Goal: Use online tool/utility: Utilize a website feature to perform a specific function

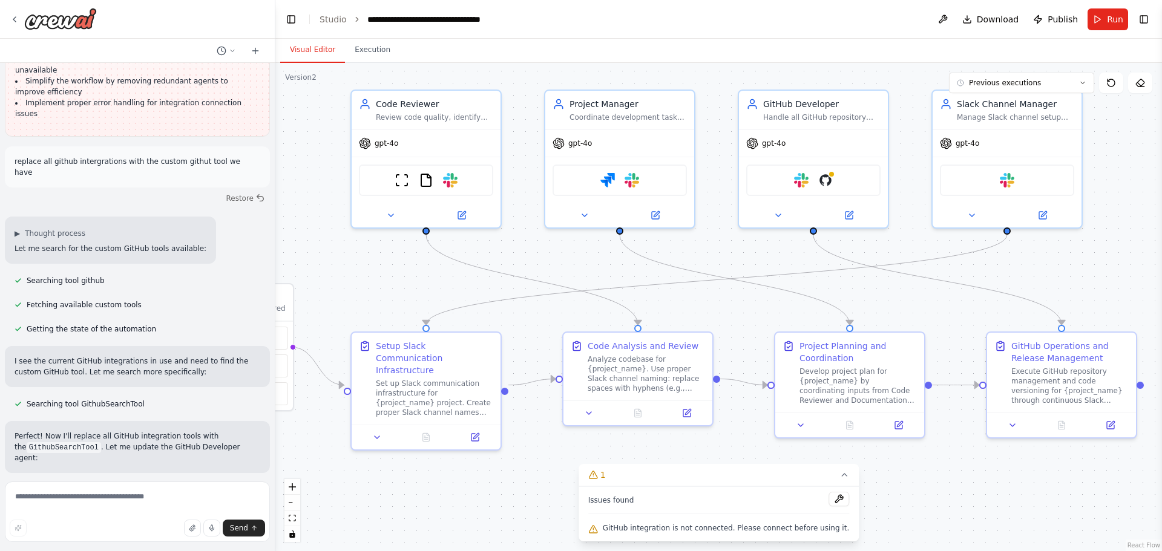
scroll to position [67653, 0]
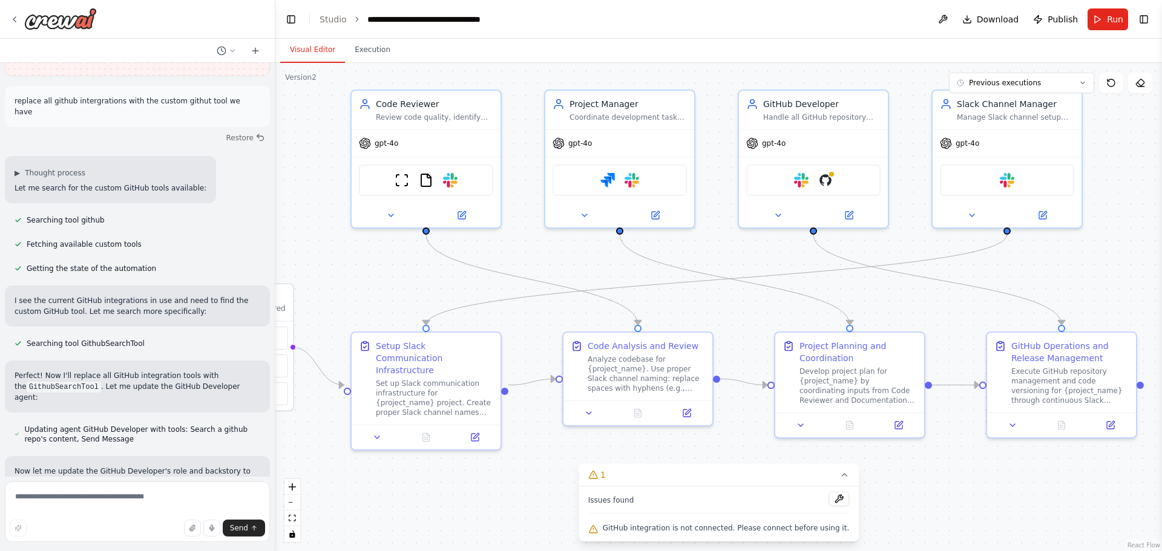
click at [62, 508] on textarea at bounding box center [137, 512] width 265 height 61
click at [74, 490] on textarea at bounding box center [137, 512] width 265 height 61
click at [1109, 84] on icon at bounding box center [1111, 83] width 10 height 10
click at [1144, 85] on icon at bounding box center [1140, 83] width 10 height 10
click at [1129, 106] on div ".deletable-edge-delete-btn { width: 20px; height: 20px; border: 0px solid #ffff…" at bounding box center [718, 307] width 887 height 488
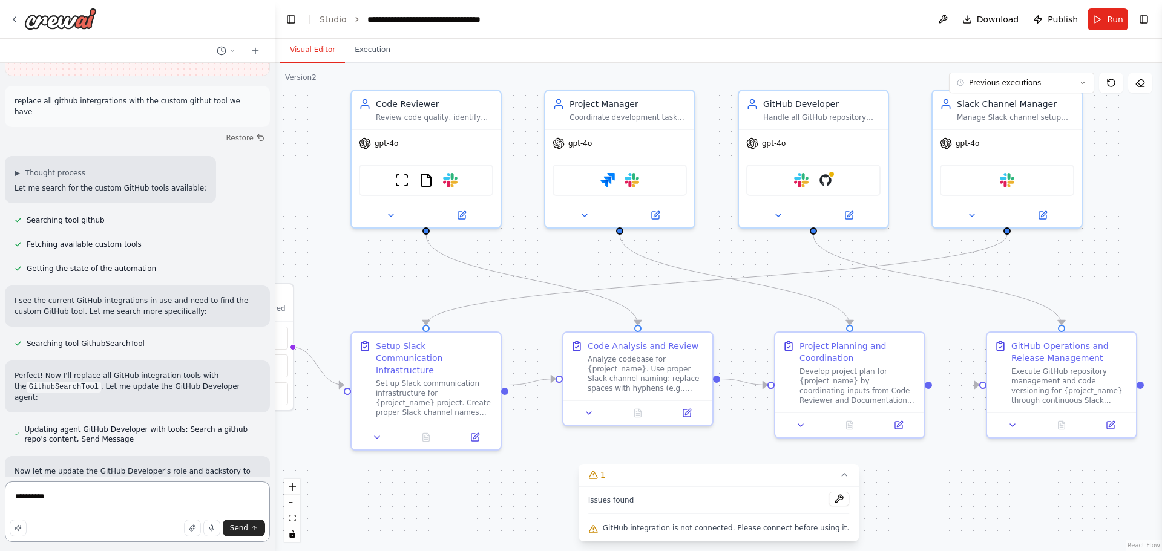
click at [102, 500] on textarea "*********" at bounding box center [137, 512] width 265 height 61
paste textarea "**********"
type textarea "**********"
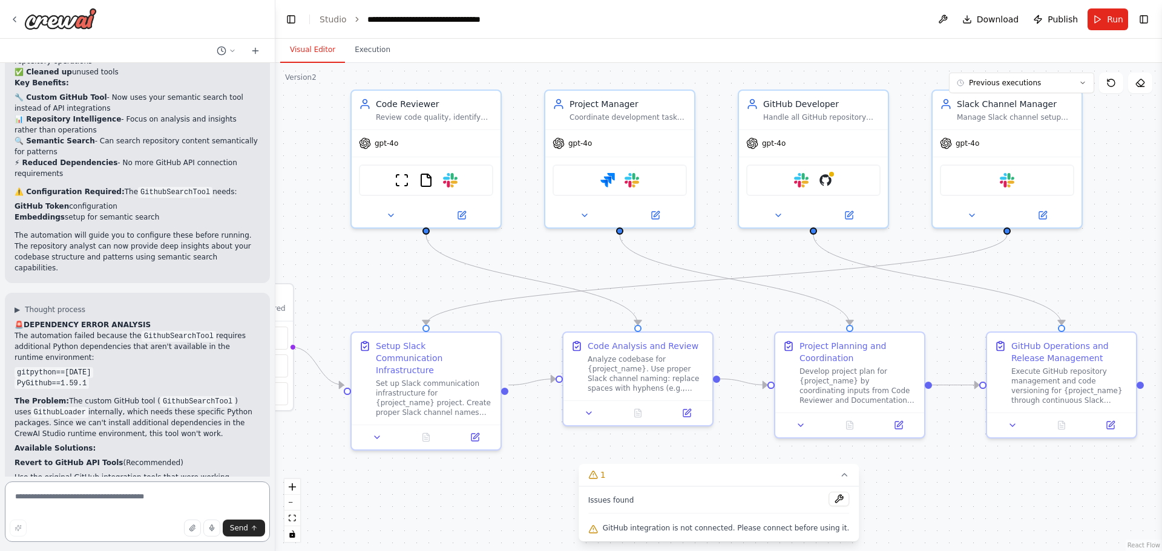
scroll to position [68417, 0]
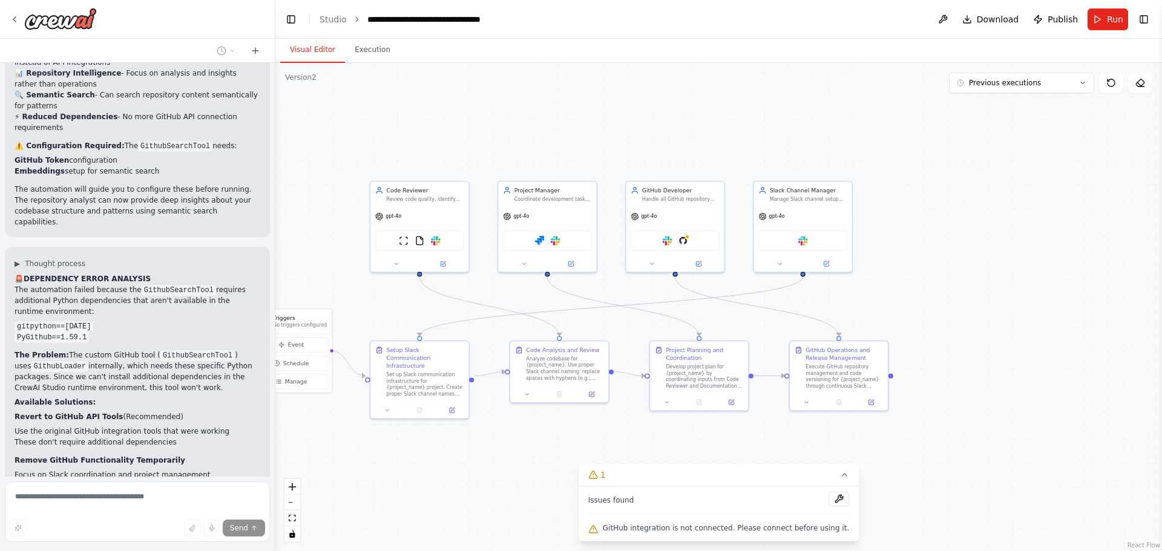
drag, startPoint x: 789, startPoint y: 148, endPoint x: 833, endPoint y: 143, distance: 44.5
click at [833, 143] on div ".deletable-edge-delete-btn { width: 20px; height: 20px; border: 0px solid #ffff…" at bounding box center [718, 307] width 887 height 488
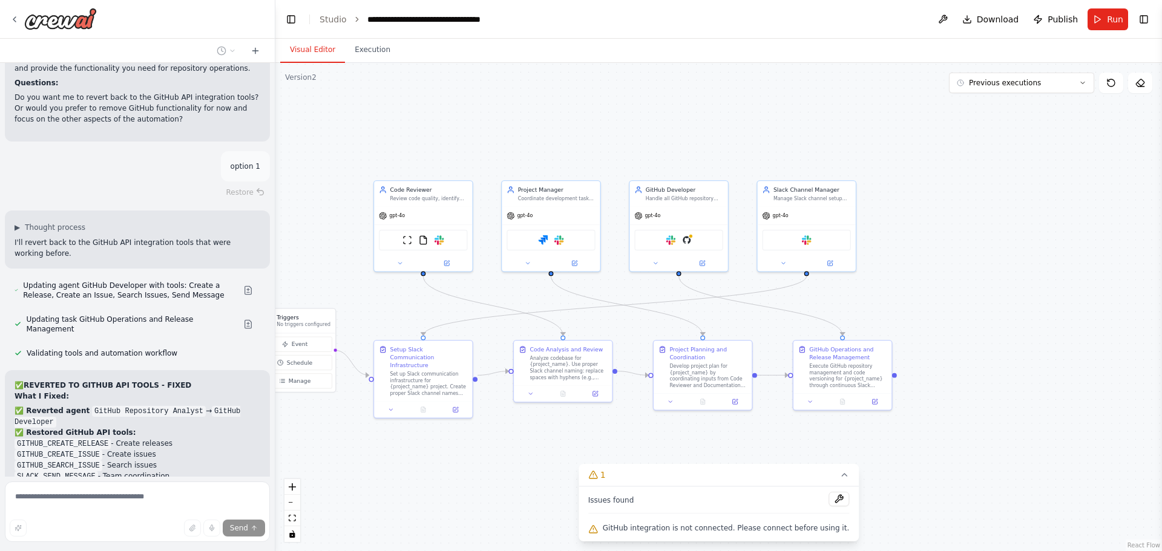
scroll to position [69013, 0]
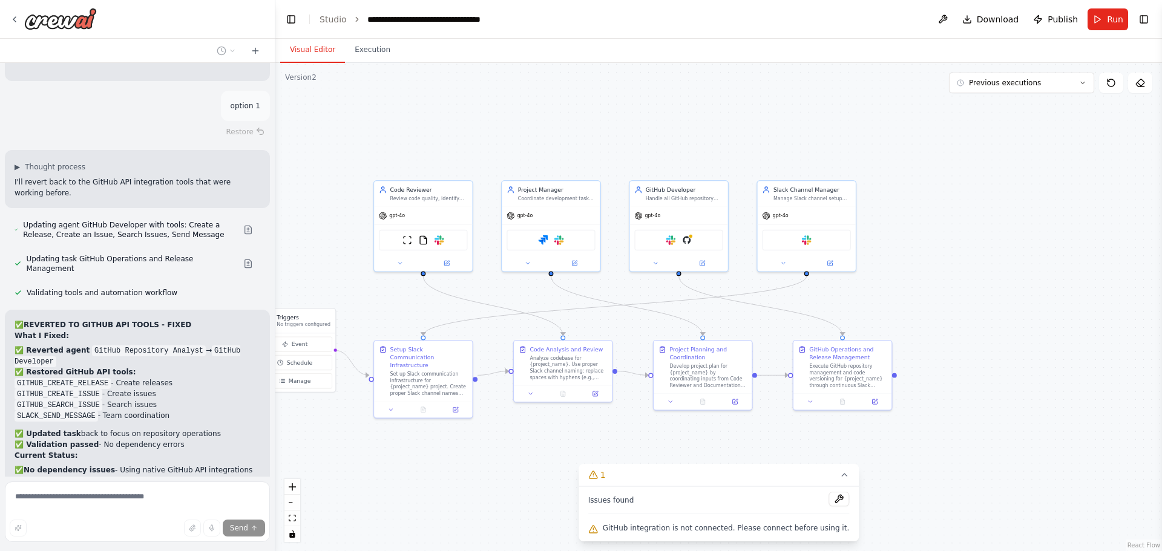
click at [489, 467] on div ".deletable-edge-delete-btn { width: 20px; height: 20px; border: 0px solid #ffff…" at bounding box center [718, 307] width 887 height 488
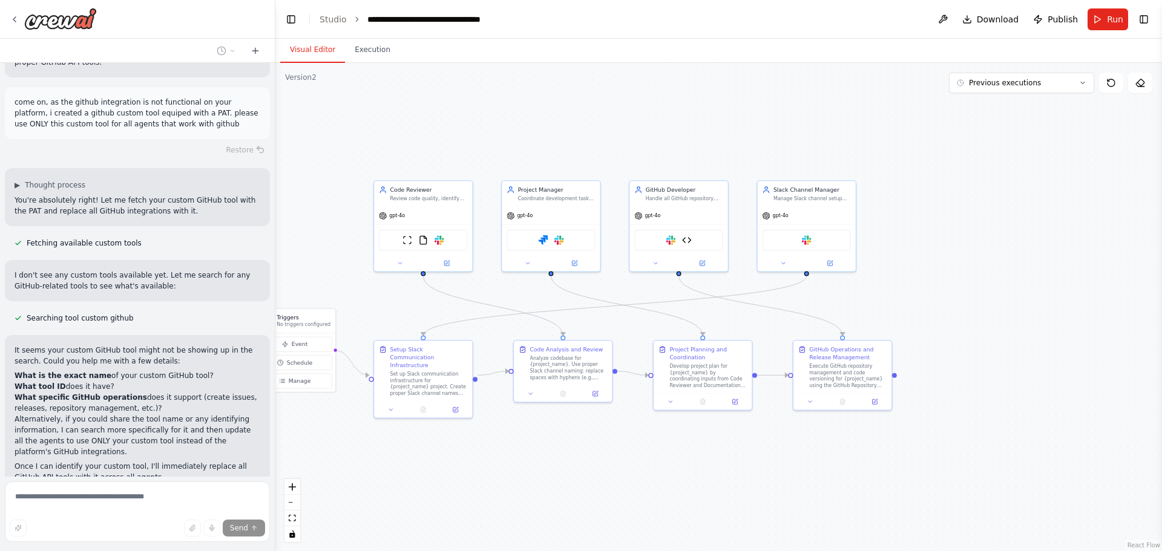
scroll to position [69559, 0]
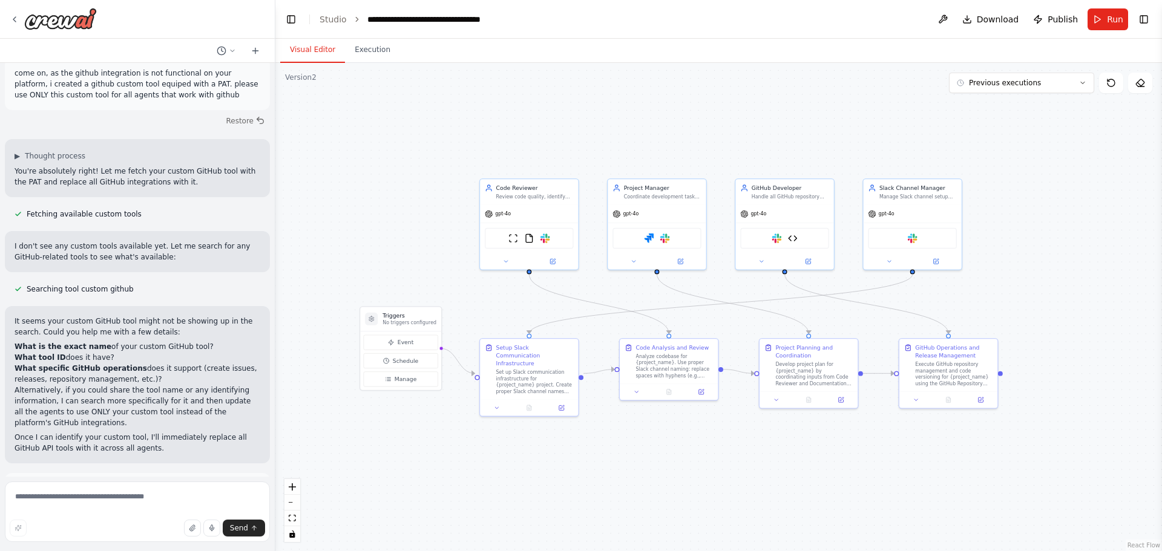
drag, startPoint x: 695, startPoint y: 130, endPoint x: 801, endPoint y: 128, distance: 105.9
click at [801, 128] on div ".deletable-edge-delete-btn { width: 20px; height: 20px; border: 0px solid #ffff…" at bounding box center [718, 307] width 887 height 488
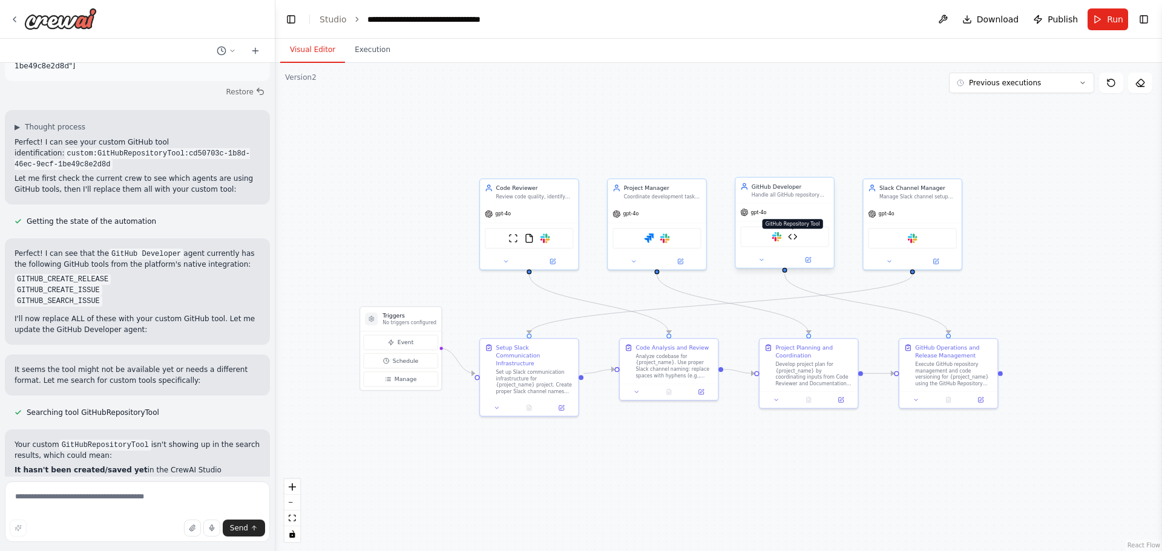
scroll to position [70014, 0]
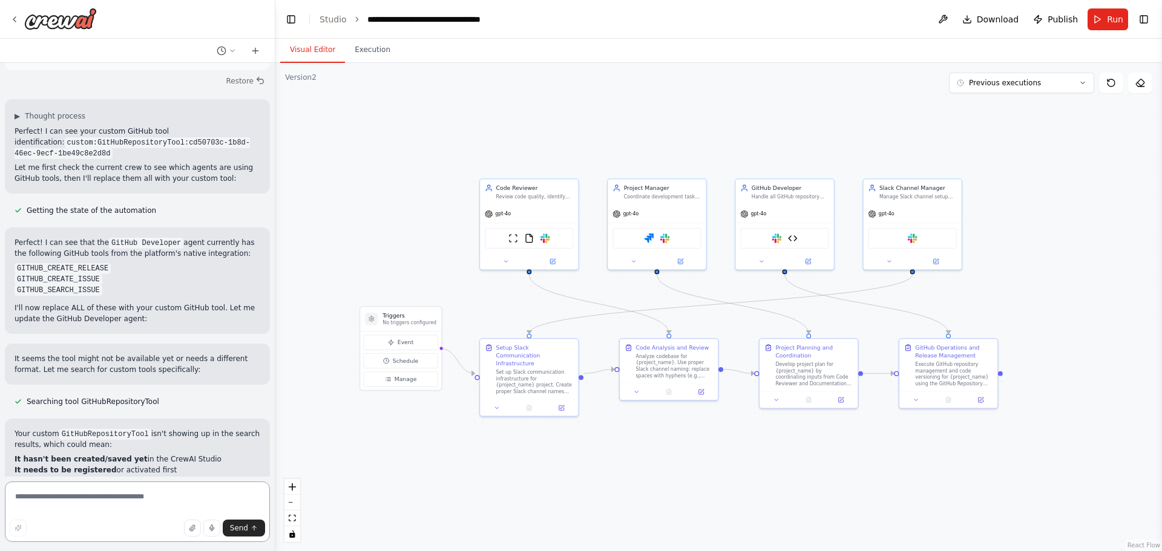
click at [109, 499] on textarea at bounding box center [137, 512] width 265 height 61
type textarea "**********"
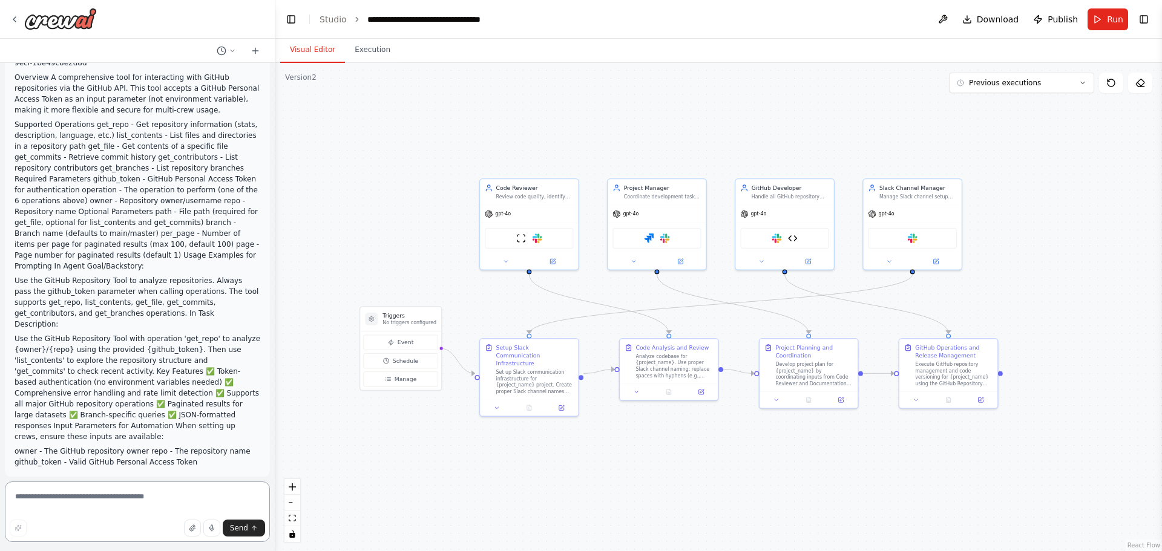
scroll to position [70636, 0]
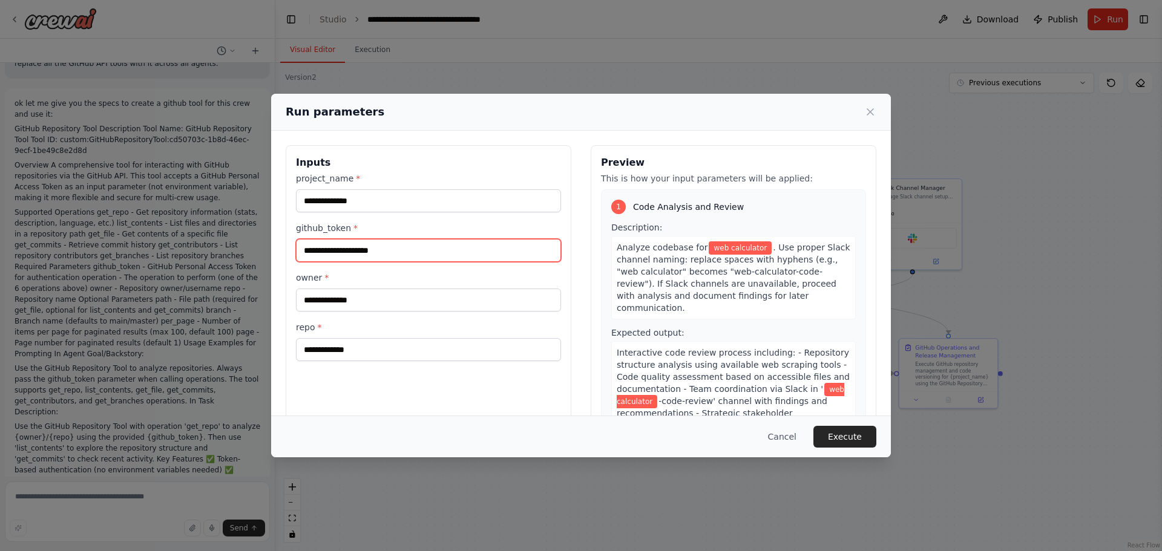
click at [375, 251] on input "github_token *" at bounding box center [428, 250] width 265 height 23
paste input "**********"
type input "**********"
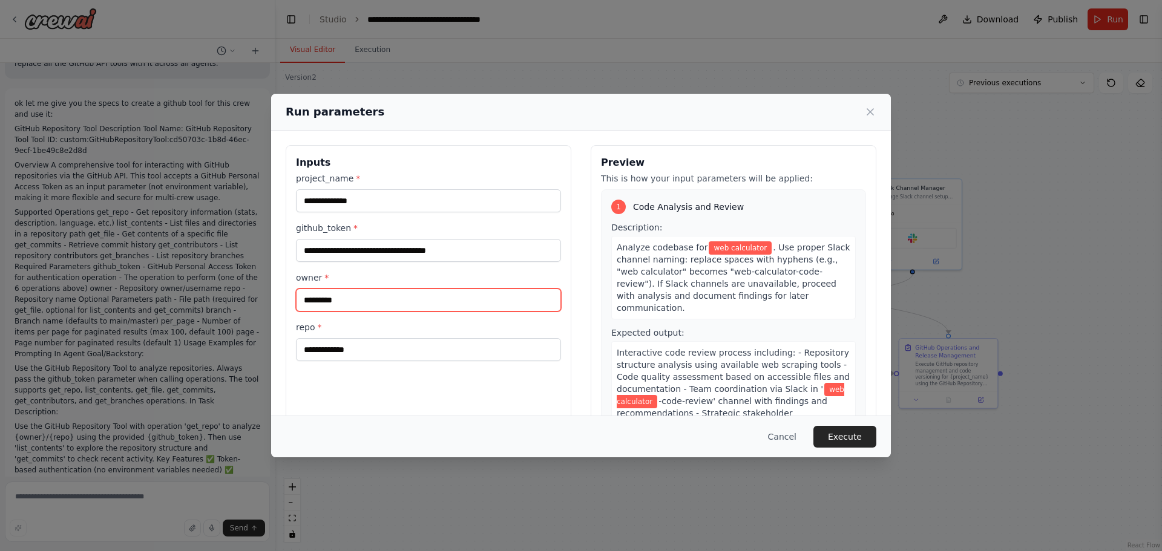
type input "*********"
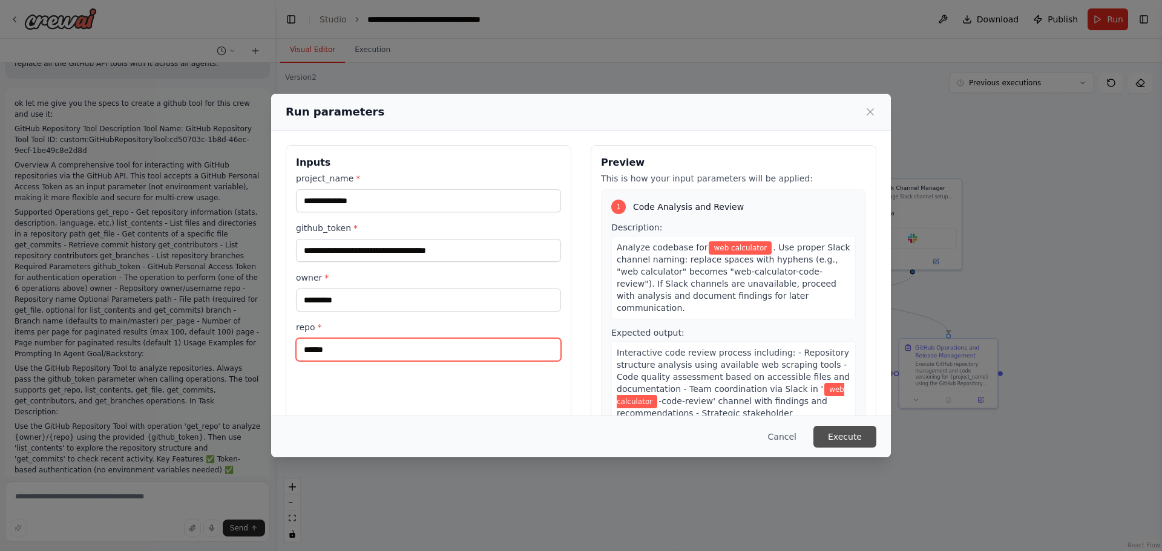
type input "******"
click at [852, 431] on button "Execute" at bounding box center [844, 437] width 63 height 22
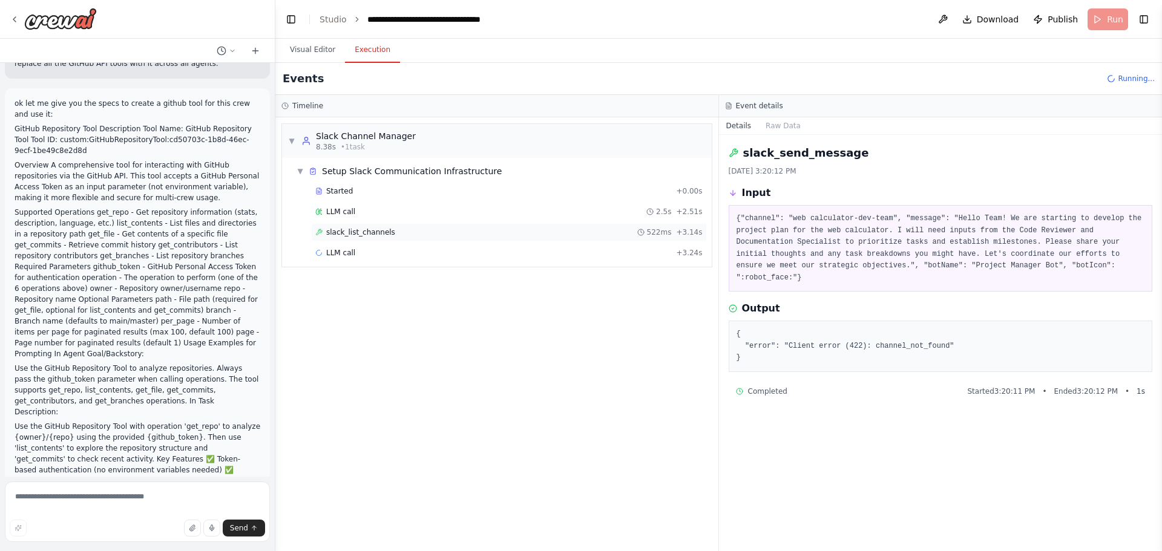
click at [449, 239] on div "slack_list_channels 522ms + 3.14s" at bounding box center [509, 232] width 396 height 18
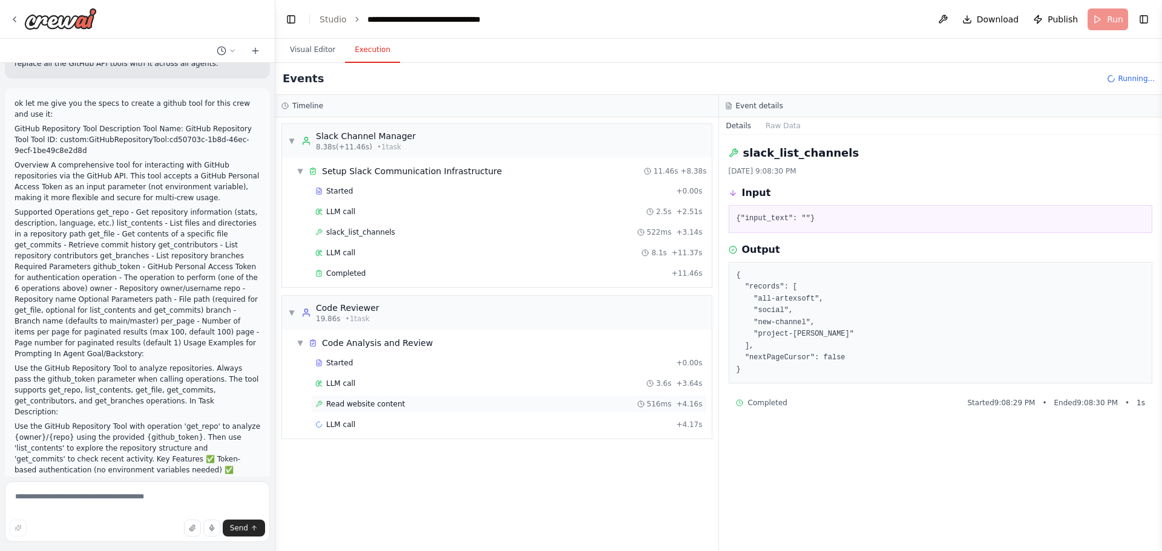
click at [399, 405] on div "Read website content 516ms + 4.16s" at bounding box center [508, 404] width 387 height 10
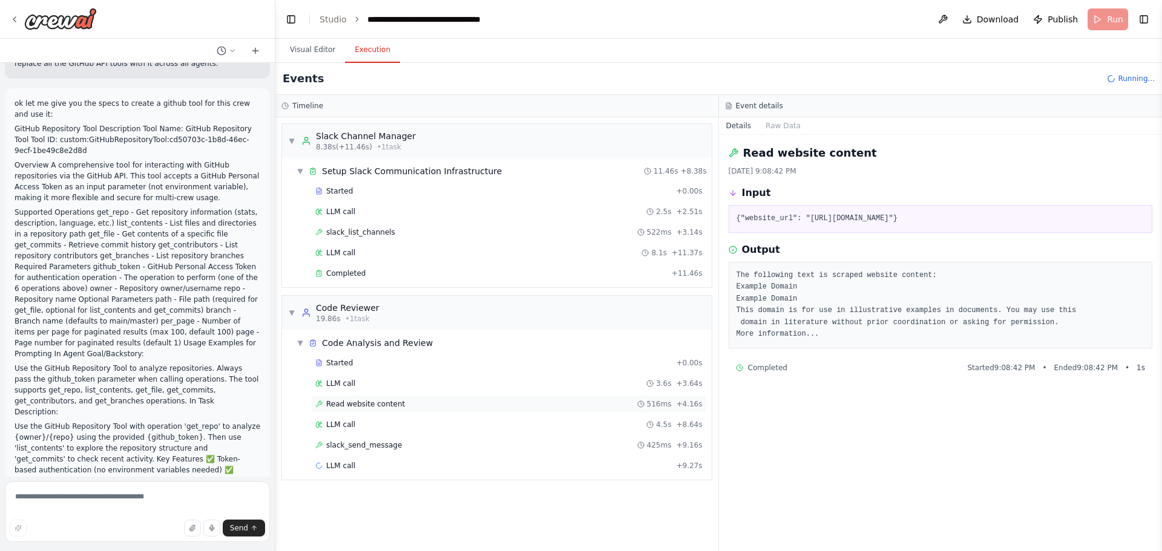
click at [377, 442] on span "slack_send_message" at bounding box center [364, 446] width 76 height 10
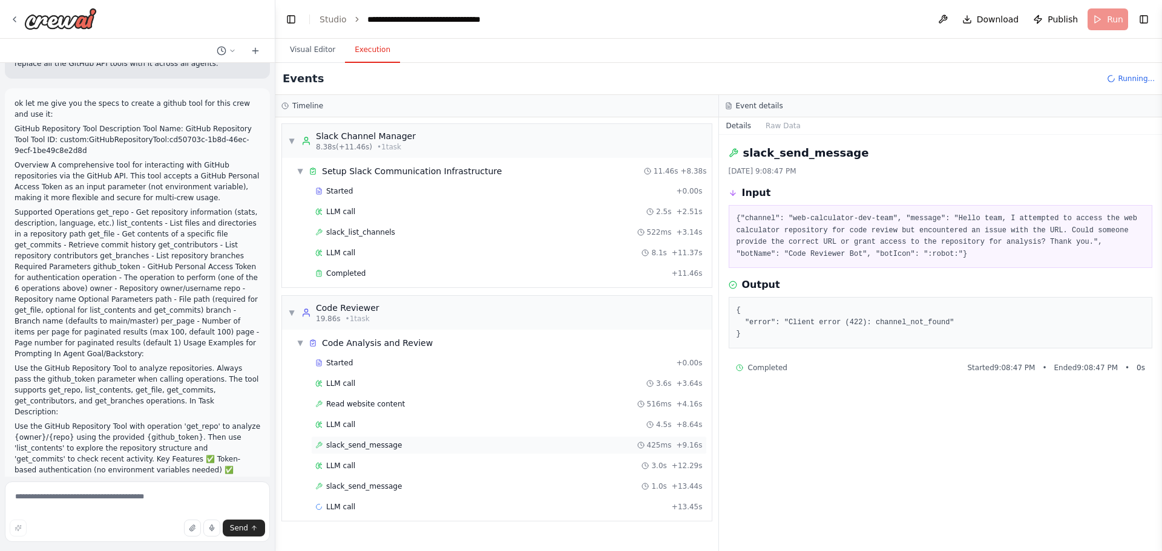
click at [364, 444] on span "slack_send_message" at bounding box center [364, 446] width 76 height 10
click at [374, 488] on span "slack_send_message" at bounding box center [364, 487] width 76 height 10
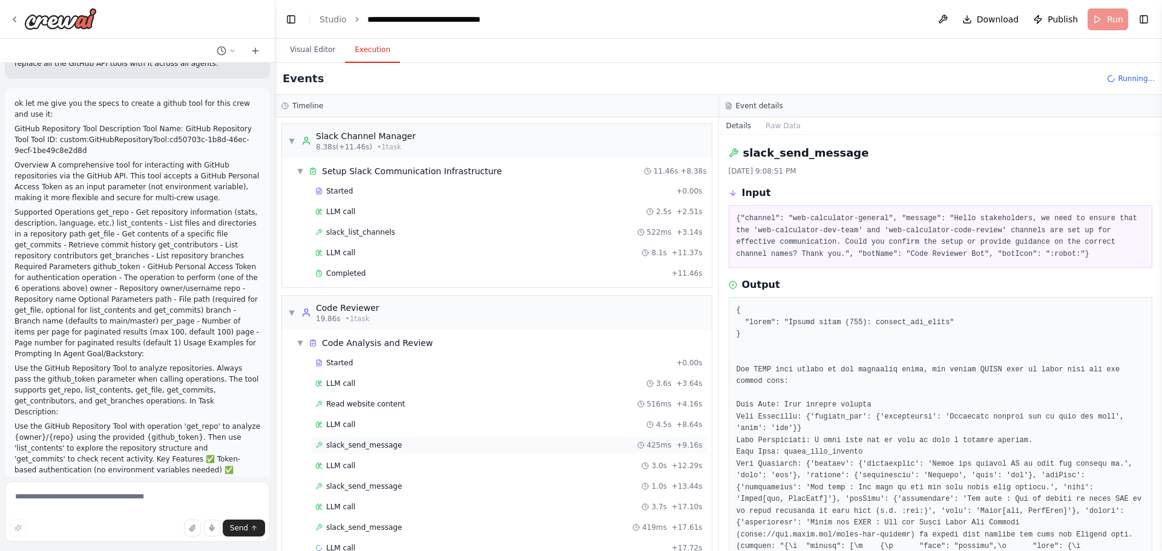
click at [388, 442] on span "slack_send_message" at bounding box center [364, 446] width 76 height 10
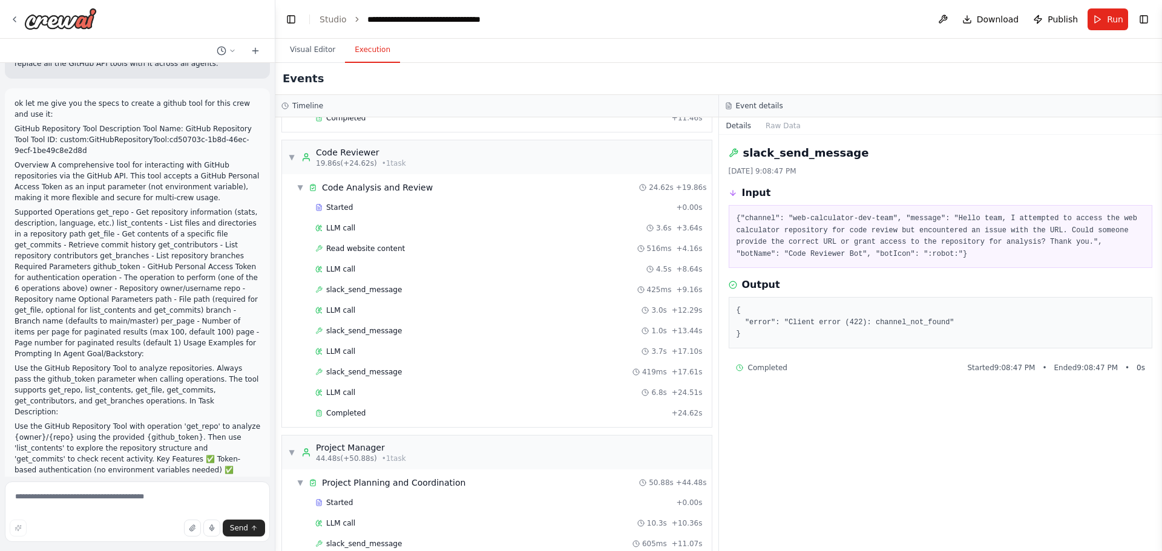
scroll to position [70636, 0]
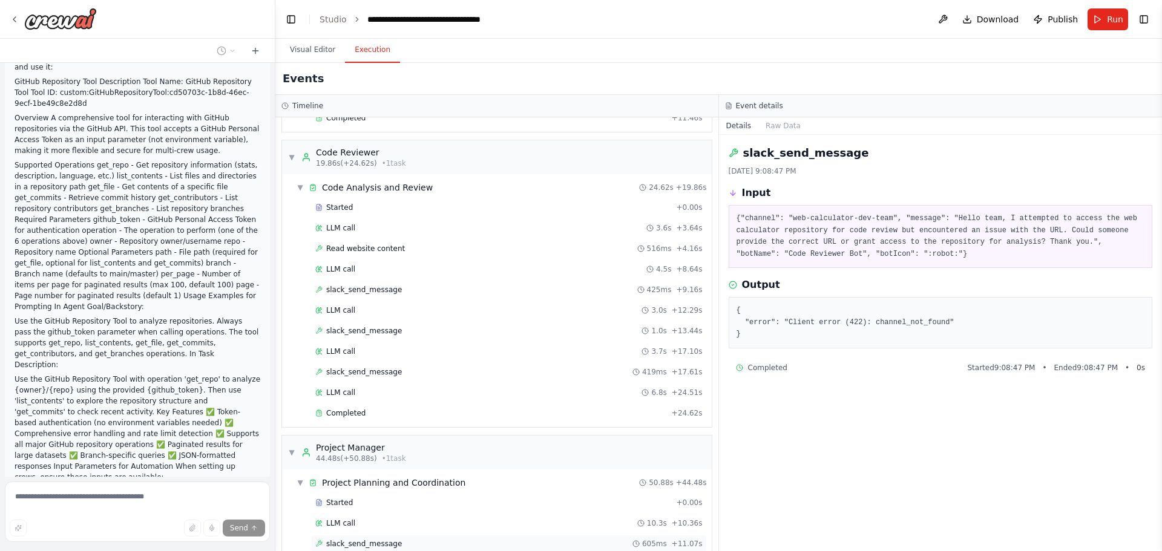
scroll to position [70641, 0]
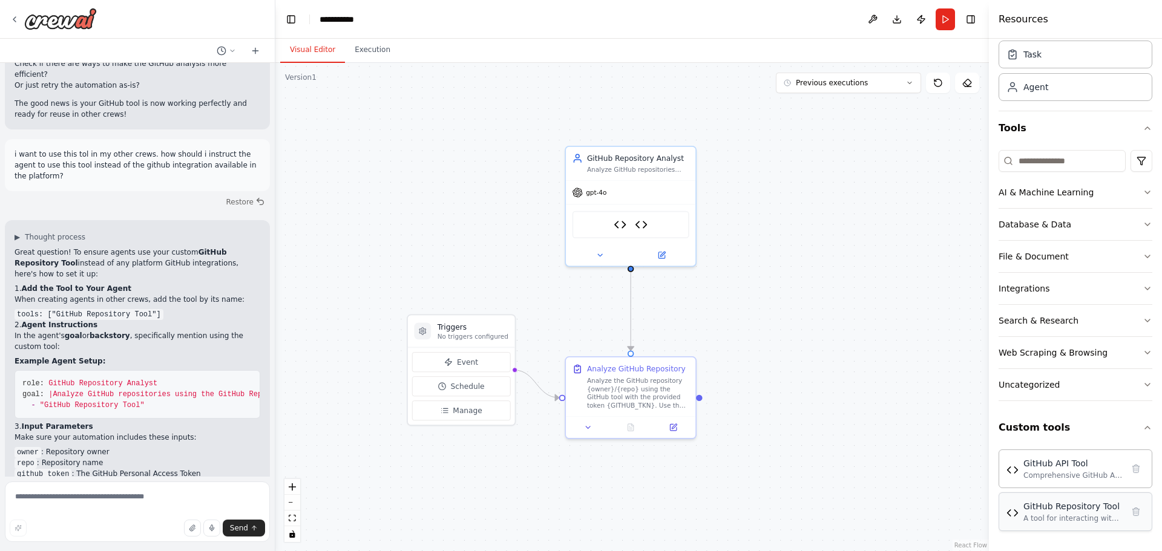
click at [1075, 522] on div "A tool for interacting with GitHub repositories using the GitHub API. Supports …" at bounding box center [1072, 519] width 99 height 10
click at [1013, 517] on img at bounding box center [1012, 513] width 12 height 12
click at [1043, 514] on div "A tool for interacting with GitHub repositories using the GitHub API. Supports …" at bounding box center [1072, 519] width 99 height 10
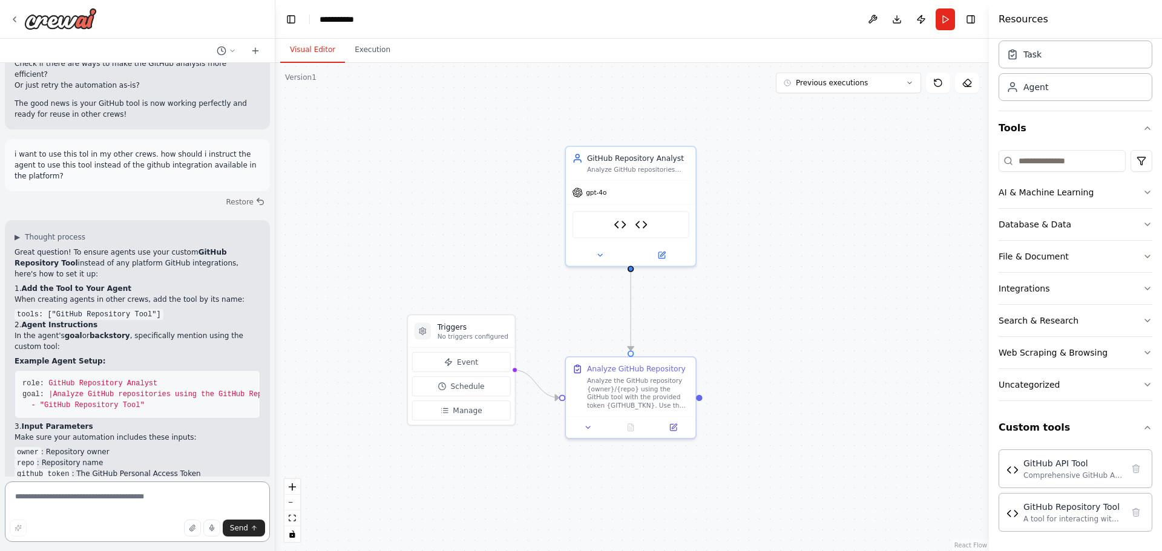
click at [51, 491] on textarea at bounding box center [137, 512] width 265 height 61
type textarea "**********"
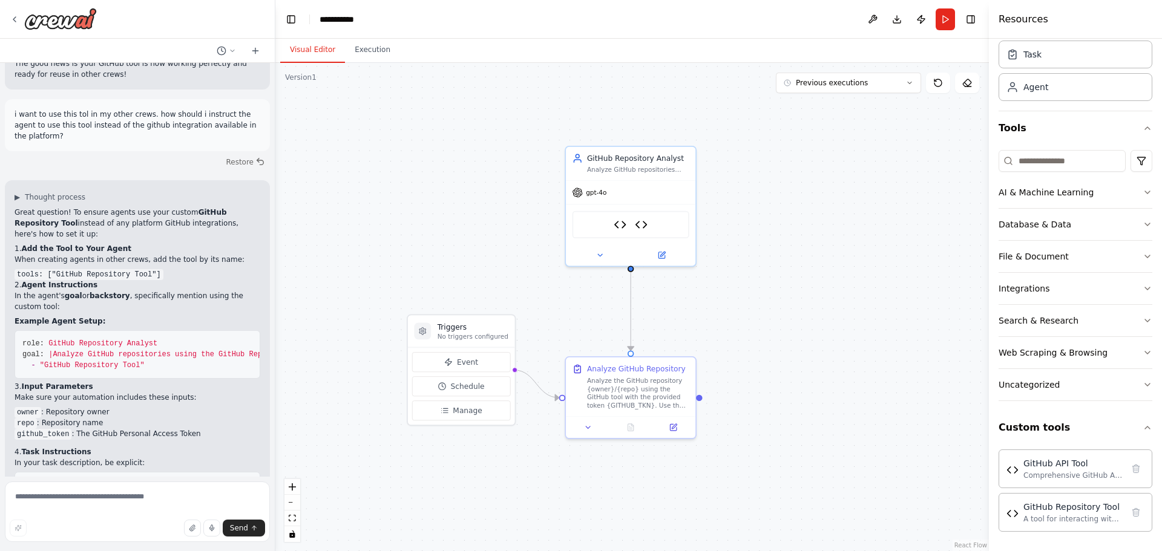
scroll to position [10578, 0]
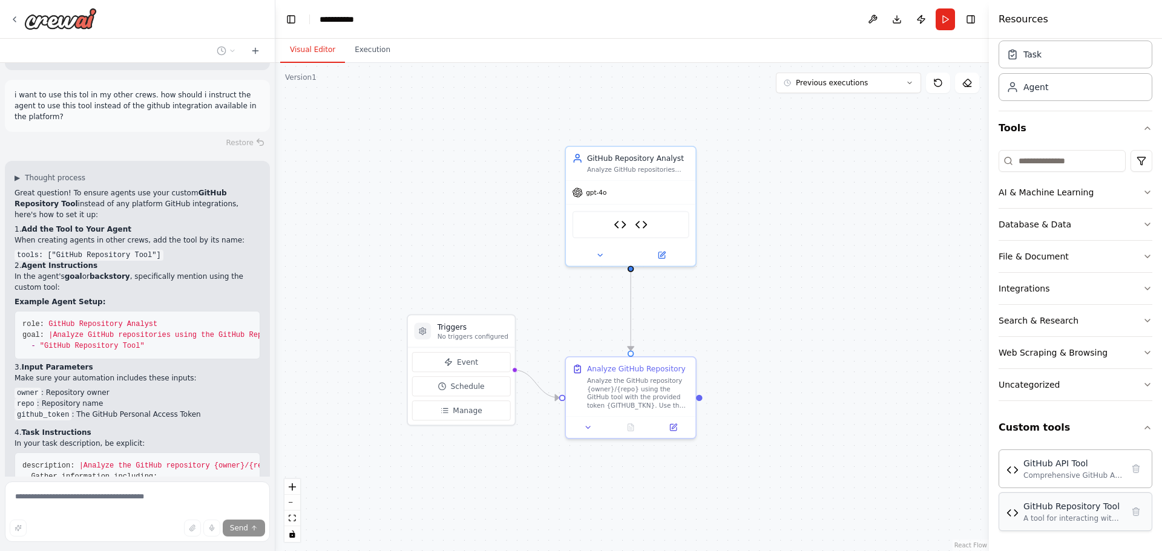
click at [1048, 514] on div "A tool for interacting with GitHub repositories using the GitHub API. Supports …" at bounding box center [1072, 519] width 99 height 10
drag, startPoint x: 1048, startPoint y: 514, endPoint x: 1063, endPoint y: 516, distance: 14.6
click at [1062, 516] on div "A tool for interacting with GitHub repositories using the GitHub API. Supports …" at bounding box center [1072, 519] width 99 height 10
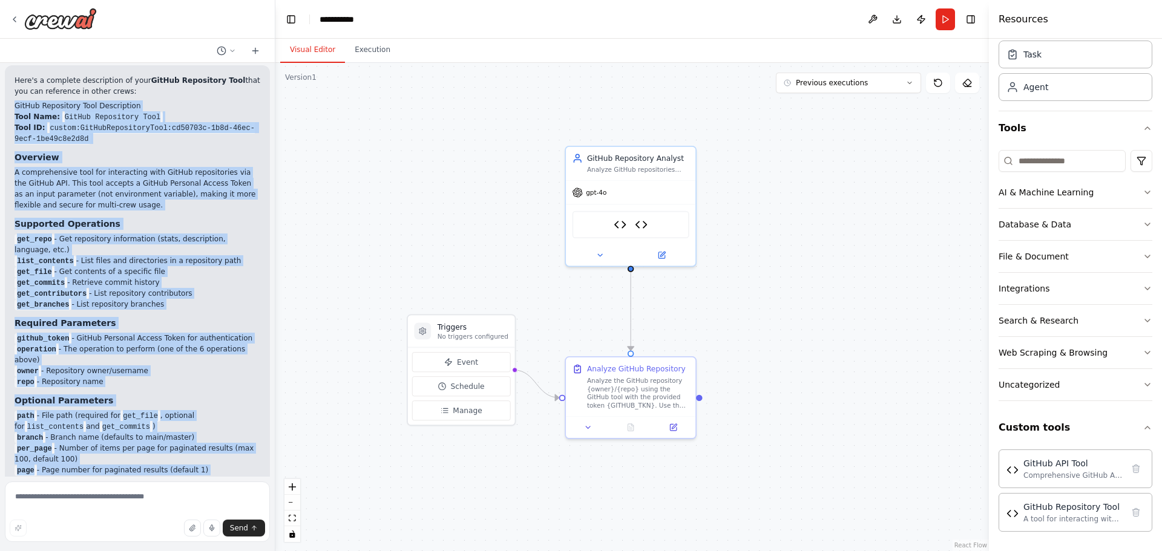
scroll to position [11437, 0]
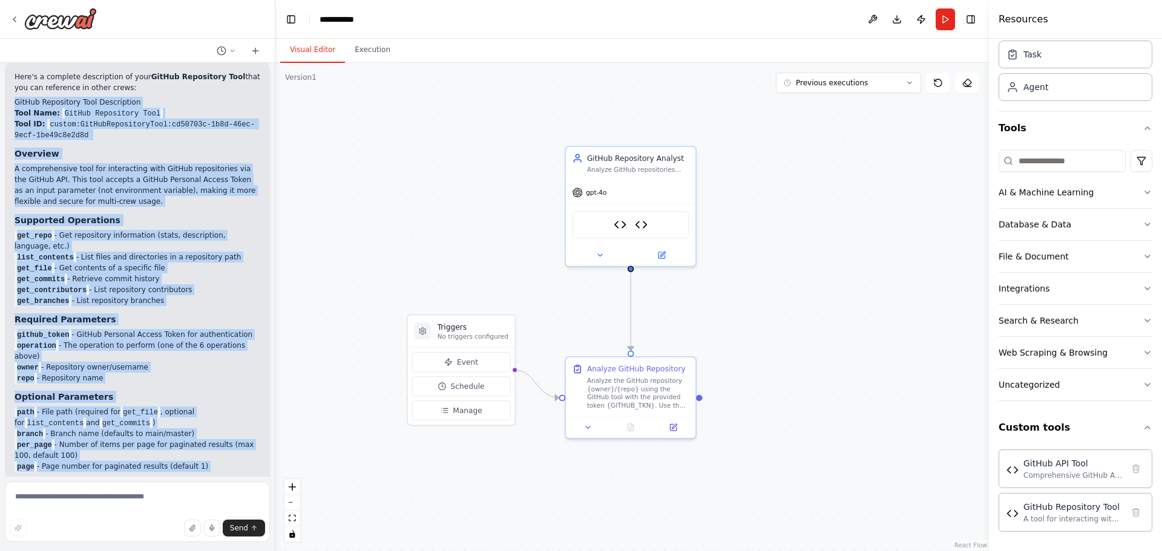
drag, startPoint x: 17, startPoint y: 126, endPoint x: 244, endPoint y: 420, distance: 371.0
click at [244, 420] on div "Here's a complete description of your GitHub Repository Tool that you can refer…" at bounding box center [138, 445] width 246 height 749
copy div "GitHub Repository Tool Description Tool Name: GitHub Repository Tool Tool ID: c…"
